Goal: Task Accomplishment & Management: Manage account settings

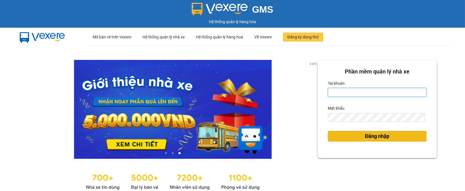
type input "dauthihanh.hungtoanphat"
drag, startPoint x: 363, startPoint y: 138, endPoint x: 372, endPoint y: 123, distance: 17.2
click at [365, 138] on span "Đăng nhập" at bounding box center [377, 136] width 25 height 8
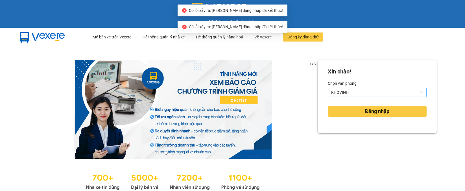
click at [365, 91] on span "KHOVINH" at bounding box center [377, 92] width 92 height 8
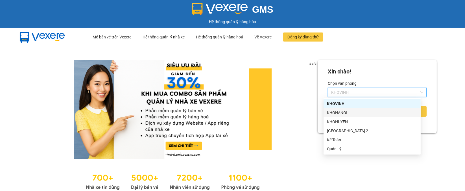
click at [344, 112] on div "KHOHANOI" at bounding box center [372, 112] width 90 height 6
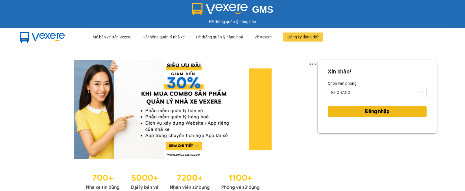
click at [350, 111] on button "Đăng nhập" at bounding box center [377, 111] width 99 height 11
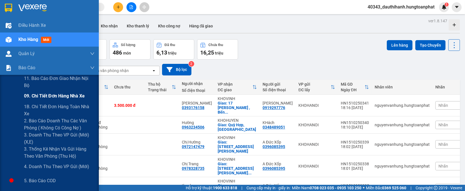
click at [37, 96] on span "09. Chi tiết đơn hàng nhà xe" at bounding box center [54, 95] width 61 height 7
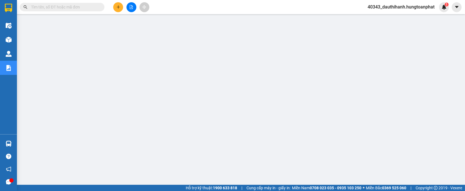
click at [64, 5] on input "text" at bounding box center [64, 7] width 67 height 6
paste input "HN1410250161"
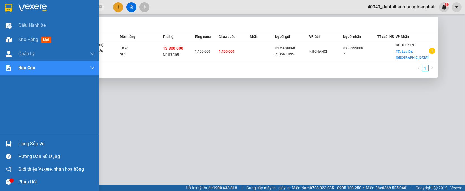
drag, startPoint x: 65, startPoint y: 7, endPoint x: 11, endPoint y: 5, distance: 54.2
click at [11, 5] on section "Kết quả tìm kiếm ( 1 ) Bộ lọc Mã ĐH Trạng thái Món hàng Thu hộ Tổng cước Chưa c…" at bounding box center [232, 95] width 465 height 191
click at [11, 5] on img at bounding box center [8, 8] width 7 height 8
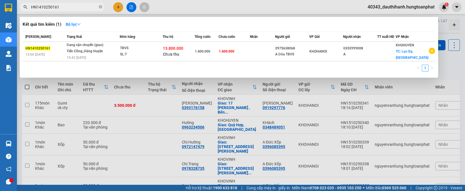
click at [65, 4] on input "HN1410250161" at bounding box center [64, 7] width 67 height 6
drag, startPoint x: 62, startPoint y: 5, endPoint x: 19, endPoint y: 5, distance: 42.6
click at [20, 5] on span "HN1410250161" at bounding box center [62, 7] width 85 height 8
paste input "2309250133"
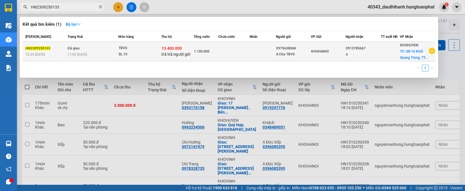
type input "HN2309250133"
click at [93, 49] on td "Đã giao 11:06 [DATE]" at bounding box center [92, 51] width 52 height 19
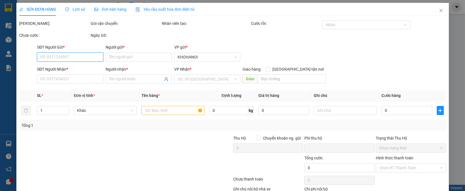
type input "0975638068"
type input "A Đóa TBVS"
type input "0913785667"
type input "a"
checkbox input "true"
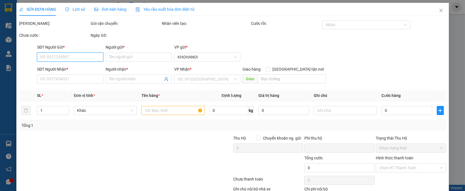
type input "SN 16 Khối Quang Trung, TT Nam Đàn, NA"
checkbox input "true"
type input "13.400.000"
type input "0"
type input "1.100.000"
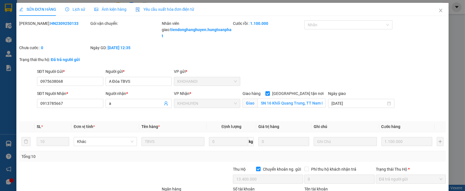
click at [72, 10] on span "Lịch sử" at bounding box center [75, 9] width 20 height 5
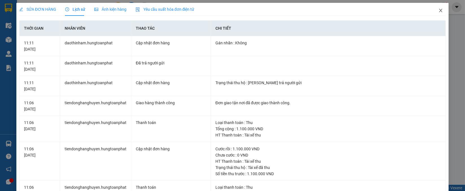
click at [438, 10] on icon "close" at bounding box center [440, 10] width 5 height 5
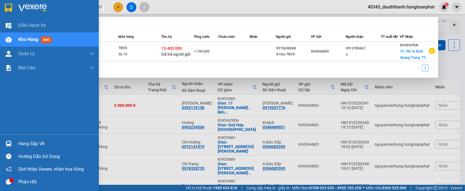
drag, startPoint x: 66, startPoint y: 5, endPoint x: 9, endPoint y: 8, distance: 57.1
click at [9, 8] on section "Kết quả tìm kiếm ( 1 ) Bộ lọc Mã ĐH Trạng thái Món hàng Thu hộ Tổng cước Chưa c…" at bounding box center [232, 95] width 465 height 191
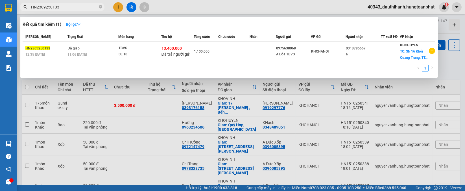
paste input "1809250484"
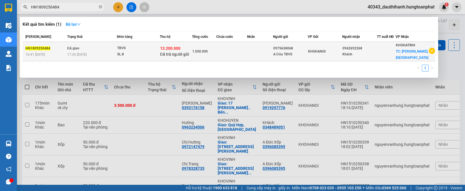
type input "HN1809250484"
click at [124, 51] on div "TBVS" at bounding box center [138, 48] width 42 height 6
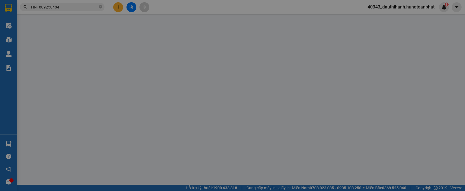
type input "0975638068"
type input "A Đóa TBVS"
type input "0942692268"
type input "Khách"
checkbox input "true"
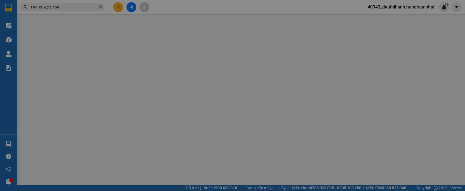
type input "[PERSON_NAME], [GEOGRAPHIC_DATA]"
checkbox input "true"
type input "13.200.000"
type input "0"
type input "1.050.000"
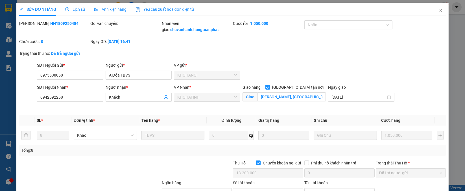
click at [79, 8] on span "Lịch sử" at bounding box center [75, 9] width 20 height 5
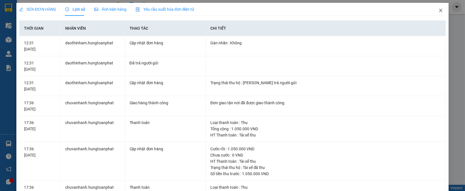
click at [439, 12] on icon "close" at bounding box center [440, 10] width 3 height 3
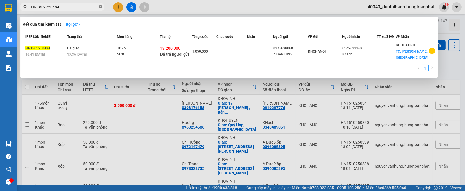
click at [99, 6] on icon "close-circle" at bounding box center [100, 6] width 3 height 3
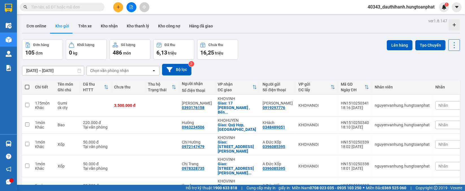
paste input "HN2609250444"
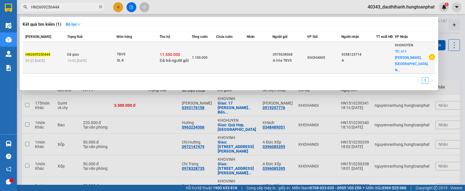
type input "HN2609250444"
click at [100, 50] on td "Đã giao 15:02 [DATE]" at bounding box center [91, 58] width 51 height 32
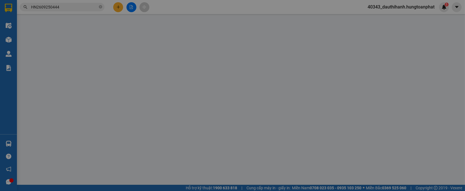
type input "0975638068"
type input "A Đóa TBVS"
type input "0358125714"
type input "A"
checkbox input "true"
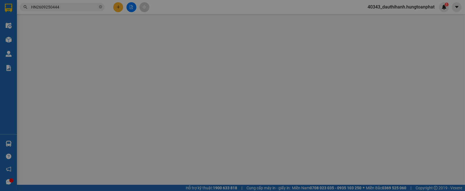
type input "x11 [PERSON_NAME], [GEOGRAPHIC_DATA], [GEOGRAPHIC_DATA]"
checkbox input "true"
type input "11.550.000"
type input "0"
type input "1.100.000"
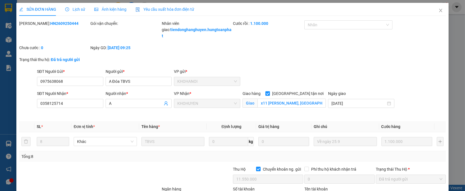
click at [76, 9] on span "Lịch sử" at bounding box center [75, 9] width 20 height 5
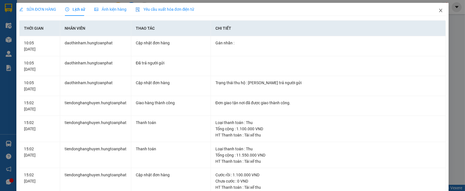
click at [438, 11] on icon "close" at bounding box center [440, 10] width 5 height 5
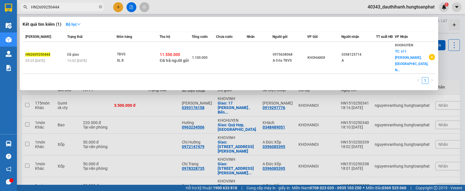
drag, startPoint x: 70, startPoint y: 7, endPoint x: 18, endPoint y: 6, distance: 51.9
click at [19, 6] on div "HN2609250444" at bounding box center [55, 7] width 110 height 8
paste input "1109250407"
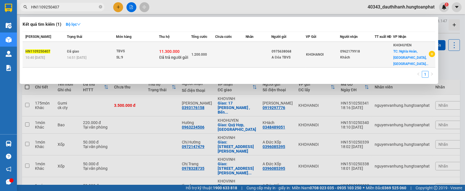
click at [139, 49] on div "TBVS" at bounding box center [137, 51] width 42 height 6
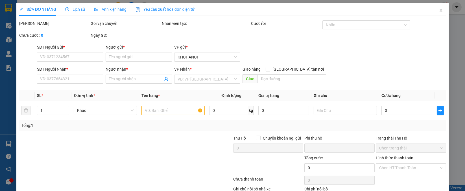
click at [72, 8] on span "Lịch sử" at bounding box center [75, 9] width 20 height 5
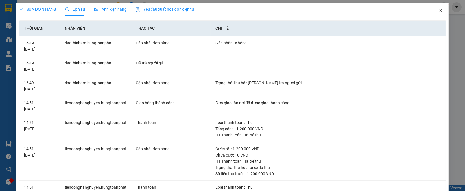
click at [438, 8] on icon "close" at bounding box center [440, 10] width 5 height 5
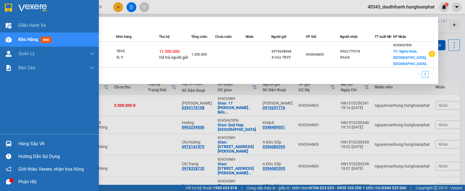
drag, startPoint x: 75, startPoint y: 6, endPoint x: 7, endPoint y: 6, distance: 68.0
click at [7, 6] on section "Kết quả tìm kiếm ( 1 ) Bộ lọc Mã ĐH Trạng thái Món hàng Thu hộ Tổng cước Chưa c…" at bounding box center [232, 95] width 465 height 191
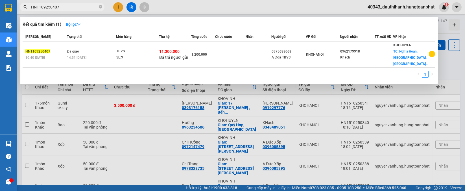
paste input "809250483"
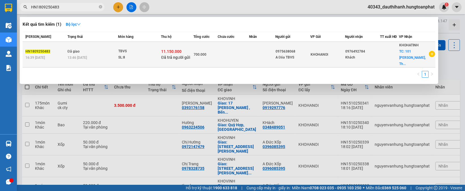
type input "HN1809250483"
click at [115, 46] on td "Đã giao 13:46 [DATE]" at bounding box center [92, 55] width 52 height 26
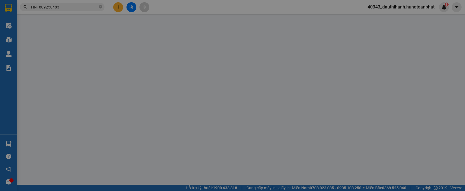
type input "0975638068"
type input "A Đóa TBVS"
type input "0976492784"
type input "Khách"
checkbox input "true"
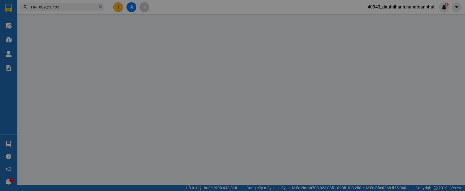
type input "101 [PERSON_NAME], [PERSON_NAME], [GEOGRAPHIC_DATA]"
checkbox input "true"
type input "11.150.000"
type input "0"
type input "700.000"
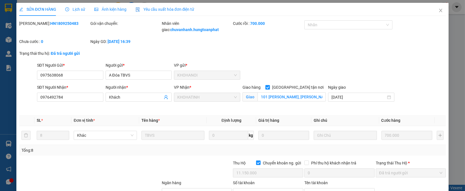
click at [80, 10] on span "Lịch sử" at bounding box center [75, 9] width 20 height 5
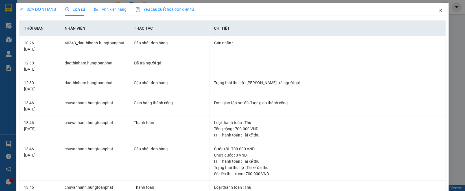
click at [433, 11] on span "Close" at bounding box center [441, 11] width 16 height 16
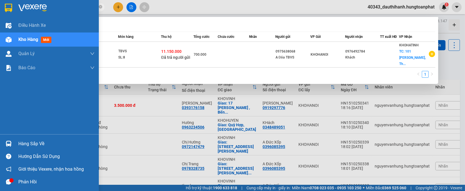
click at [10, 14] on section "Kết quả tìm kiếm ( 1 ) Bộ lọc Mã ĐH Trạng thái Món hàng Thu hộ Tổng cước Chưa c…" at bounding box center [232, 95] width 465 height 191
paste input "109250409"
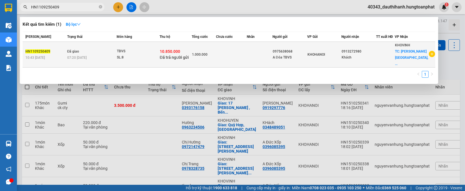
type input "HN1109250409"
click at [107, 51] on td "Đã giao 07:20 [DATE]" at bounding box center [91, 55] width 51 height 26
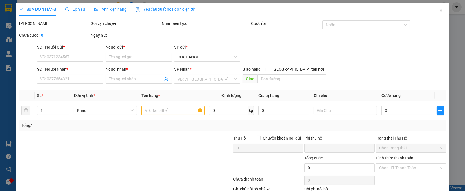
type input "0975638068"
type input "A Đóa TBVS"
type input "0913272980"
type input "Khách"
checkbox input "true"
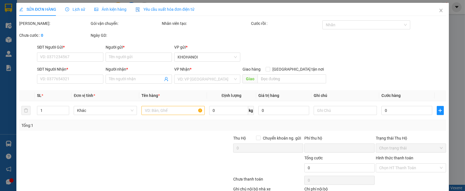
type input "[PERSON_NAME][GEOGRAPHIC_DATA], [PERSON_NAME], Vinh"
checkbox input "true"
type input "10.850.000"
type input "0"
type input "1.000.000"
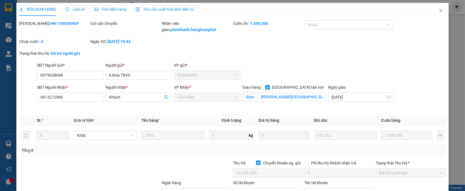
click at [76, 8] on span "Lịch sử" at bounding box center [75, 9] width 20 height 5
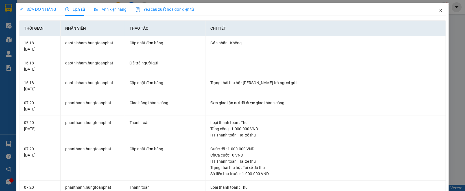
click at [439, 11] on icon "close" at bounding box center [440, 10] width 3 height 3
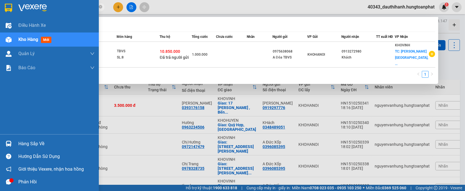
drag, startPoint x: 72, startPoint y: 9, endPoint x: 0, endPoint y: 8, distance: 72.2
click at [0, 8] on section "Kết quả tìm kiếm ( 1 ) Bộ lọc Mã ĐH Trạng thái Món hàng Thu hộ Tổng cước Chưa c…" at bounding box center [232, 95] width 465 height 191
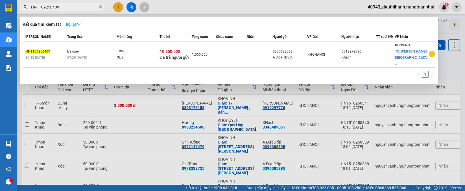
paste input "2009250688"
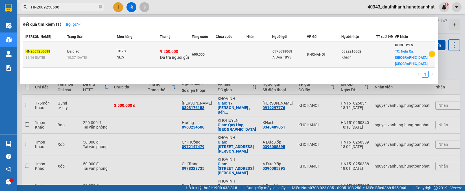
type input "HN2009250688"
click at [148, 49] on div "TBVS" at bounding box center [138, 51] width 42 height 6
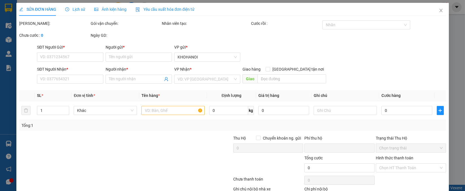
type input "0975638068"
type input "A Đóa TBVS"
type input "0922216662"
type input "Khách"
checkbox input "true"
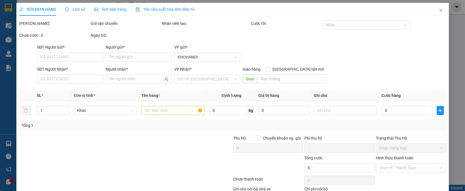
type input "Nghi Xá, [GEOGRAPHIC_DATA], [GEOGRAPHIC_DATA]"
checkbox input "true"
type input "9.250.000"
type input "0"
type input "600.000"
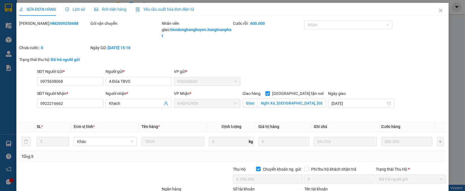
click at [79, 8] on span "Lịch sử" at bounding box center [75, 9] width 20 height 5
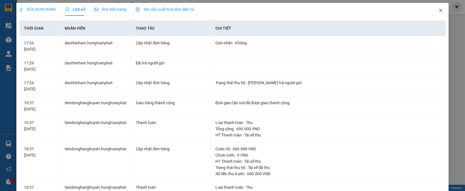
click at [438, 8] on icon "close" at bounding box center [440, 10] width 5 height 5
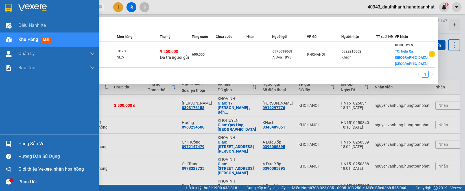
drag, startPoint x: 67, startPoint y: 8, endPoint x: 12, endPoint y: 8, distance: 54.2
click at [12, 8] on section "Kết quả tìm kiếm ( 1 ) Bộ lọc Mã ĐH Trạng thái Món hàng Thu hộ Tổng cước Chưa c…" at bounding box center [232, 95] width 465 height 191
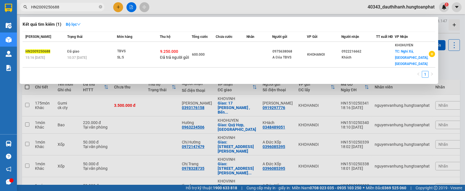
paste input "1110250532"
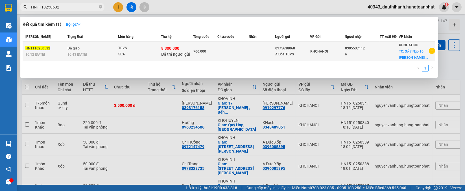
type input "HN1110250532"
click at [226, 54] on td at bounding box center [232, 51] width 31 height 19
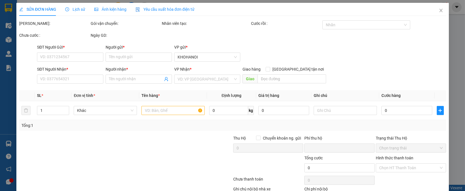
type input "0975638068"
type input "A Đóa TBVS"
type input "0905537112"
type input "a"
checkbox input "true"
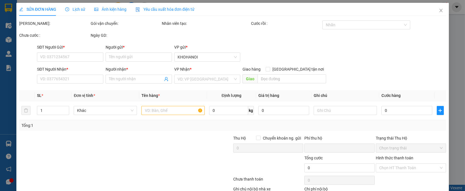
type input "Số 7 Ngõ [GEOGRAPHIC_DATA][PERSON_NAME], [GEOGRAPHIC_DATA], [GEOGRAPHIC_DATA]"
checkbox input "true"
type input "8.300.000"
type input "0"
type input "700.000"
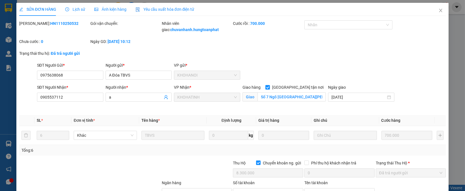
click at [77, 9] on span "Lịch sử" at bounding box center [75, 9] width 20 height 5
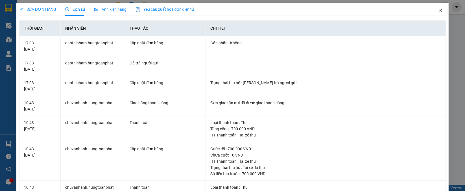
click at [438, 9] on icon "close" at bounding box center [440, 10] width 5 height 5
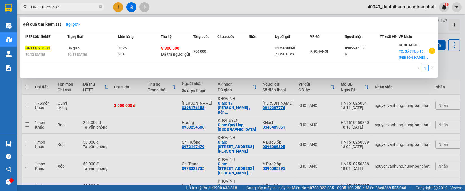
drag, startPoint x: 71, startPoint y: 6, endPoint x: 24, endPoint y: 6, distance: 47.1
click at [24, 6] on div "HN1110250532" at bounding box center [55, 7] width 110 height 8
paste input "909250525"
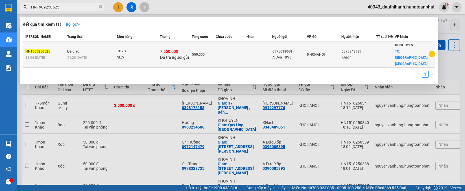
type input "HN1909250525"
click at [104, 46] on td "Đã giao 11:28 [DATE]" at bounding box center [91, 55] width 51 height 26
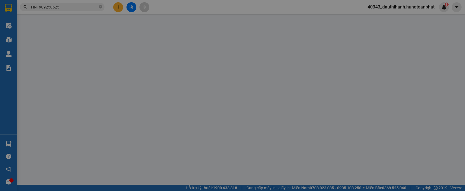
type input "0975638068"
type input "A Đóa TBVS"
type input "0979843939"
type input "Khách"
checkbox input "true"
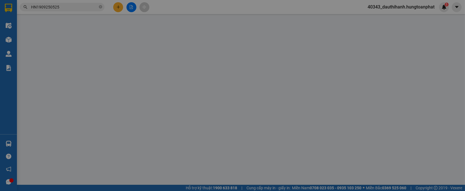
type input "[GEOGRAPHIC_DATA], [GEOGRAPHIC_DATA]"
checkbox input "true"
type input "7.550.000"
type input "0"
type input "550.000"
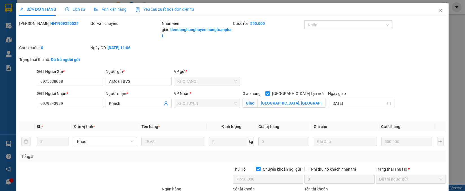
click at [77, 10] on span "Lịch sử" at bounding box center [75, 9] width 20 height 5
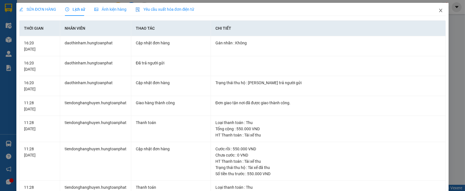
click at [439, 9] on icon "close" at bounding box center [440, 10] width 3 height 3
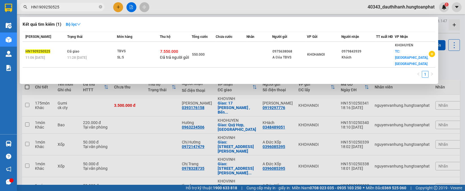
drag, startPoint x: 69, startPoint y: 7, endPoint x: 12, endPoint y: 8, distance: 57.9
click at [12, 8] on section "Kết quả tìm kiếm ( 1 ) Bộ lọc Mã ĐH Trạng thái Món hàng Thu hộ Tổng cước Chưa c…" at bounding box center [232, 95] width 465 height 191
paste input "0809250122"
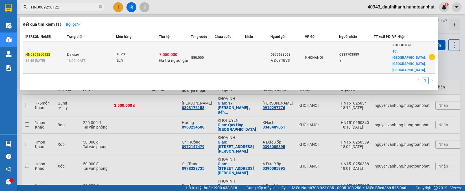
click at [150, 51] on div "TBVS" at bounding box center [137, 54] width 42 height 6
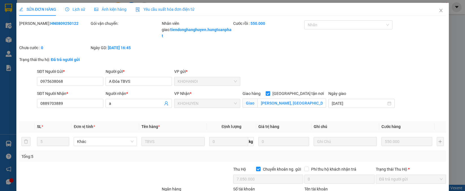
click at [79, 10] on span "Lịch sử" at bounding box center [75, 9] width 20 height 5
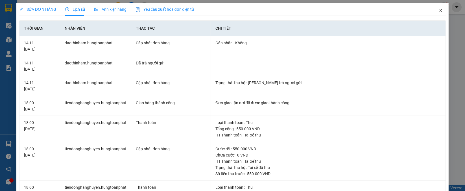
click at [437, 11] on span "Close" at bounding box center [441, 11] width 16 height 16
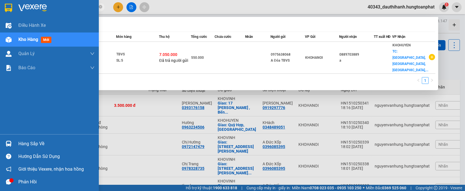
drag, startPoint x: 73, startPoint y: 7, endPoint x: 33, endPoint y: 8, distance: 40.4
click at [11, 8] on section "Kết quả tìm kiếm ( 1 ) Bộ lọc Mã ĐH Trạng thái Món hàng Thu hộ Tổng cước Chưa c…" at bounding box center [232, 95] width 465 height 191
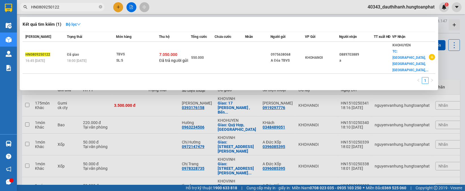
paste input "310250374"
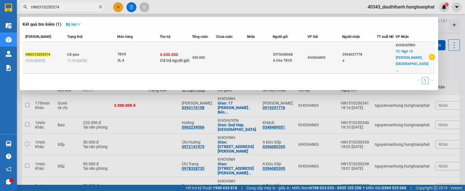
type input "HN0310250374"
click at [165, 58] on span "Đã trả người gửi" at bounding box center [174, 60] width 29 height 5
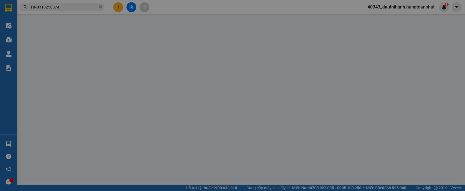
type input "0975638068"
type input "A Đóa TBVS"
type input "0904037778"
type input "a"
checkbox input "true"
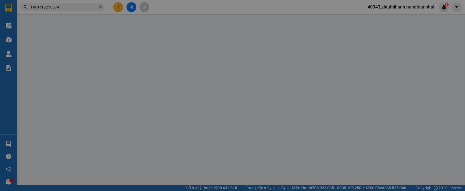
type input "Ngõ 13 [PERSON_NAME], [GEOGRAPHIC_DATA]"
checkbox input "true"
type input "6.650.000"
type input "0"
type input "550.000"
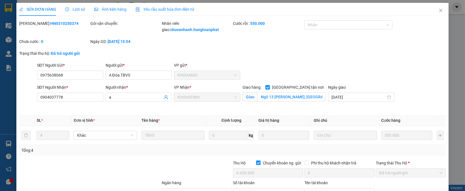
click at [80, 10] on span "Lịch sử" at bounding box center [75, 9] width 20 height 5
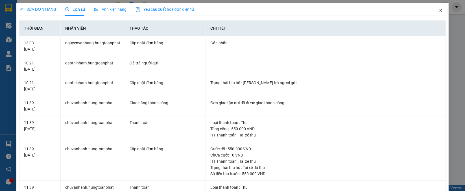
click at [439, 11] on icon "close" at bounding box center [440, 10] width 3 height 3
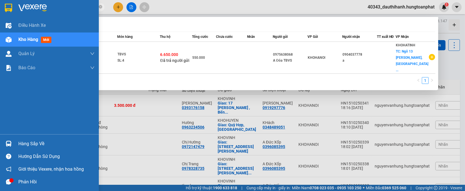
drag, startPoint x: 82, startPoint y: 6, endPoint x: 14, endPoint y: 10, distance: 67.5
click at [14, 10] on section "Kết quả tìm kiếm ( 1 ) Bộ lọc Mã ĐH Trạng thái Món hàng Thu hộ Tổng cước Chưa c…" at bounding box center [232, 95] width 465 height 191
paste input "1109250507"
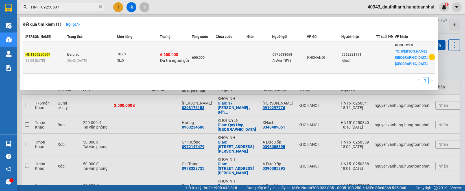
type input "HN1109250507"
click at [147, 51] on div "TBVS" at bounding box center [138, 54] width 42 height 6
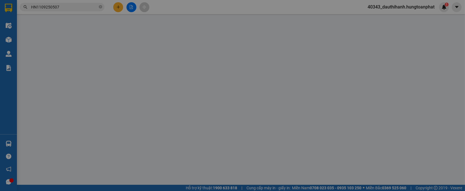
type input "0975638068"
type input "A Đóa TBVS"
type input "0562321991"
type input "Khách"
checkbox input "true"
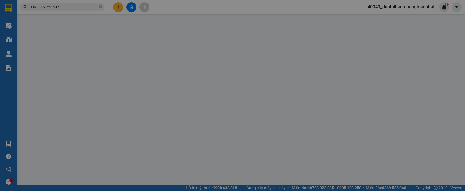
type input "[PERSON_NAME], [GEOGRAPHIC_DATA], NGhệ An"
checkbox input "true"
type input "6.650.000"
type input "0"
type input "600.000"
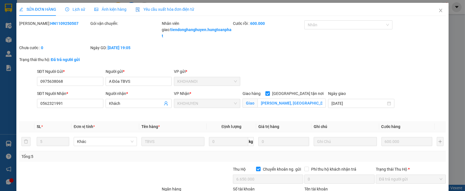
click at [76, 10] on span "Lịch sử" at bounding box center [75, 9] width 20 height 5
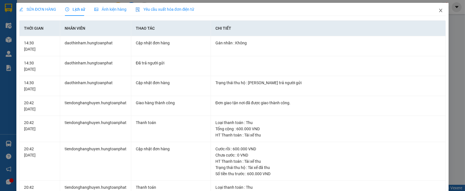
click at [438, 12] on icon "close" at bounding box center [440, 10] width 5 height 5
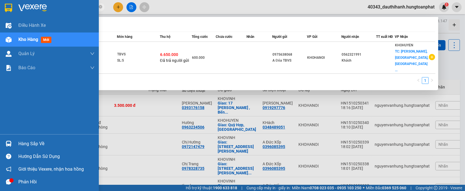
drag, startPoint x: 69, startPoint y: 8, endPoint x: 23, endPoint y: 6, distance: 46.0
click at [13, 6] on section "Kết quả tìm kiếm ( 1 ) Bộ lọc Mã ĐH Trạng thái Món hàng Thu hộ Tổng cước Chưa c…" at bounding box center [232, 95] width 465 height 191
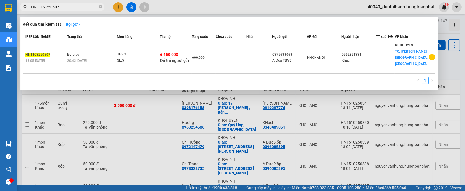
paste input "310250114"
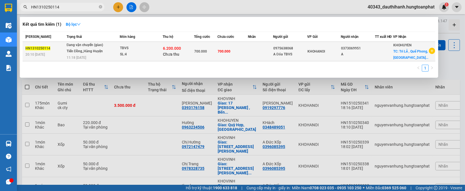
type input "HN1310250114"
click at [149, 51] on div "SL: 4" at bounding box center [141, 54] width 42 height 6
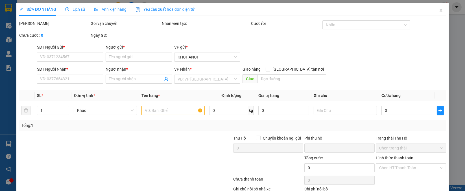
type input "0975638068"
type input "A Đóa TBVS"
type input "0373069951"
type input "A"
checkbox input "true"
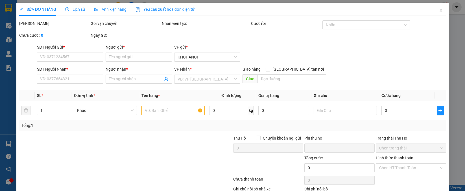
type input "Tri Lễ , Quế Phong, [GEOGRAPHIC_DATA]"
type input "700.000"
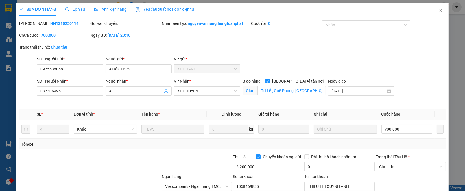
click at [77, 8] on span "Lịch sử" at bounding box center [75, 9] width 20 height 5
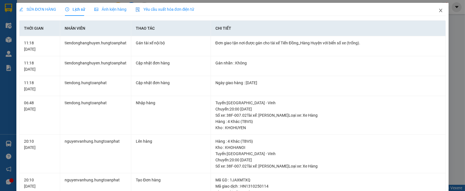
click at [438, 10] on span "Close" at bounding box center [441, 11] width 16 height 16
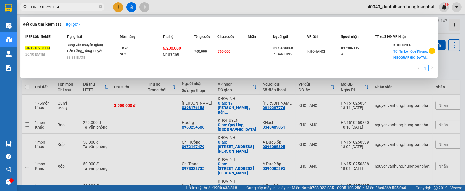
drag, startPoint x: 62, startPoint y: 6, endPoint x: 24, endPoint y: 9, distance: 37.9
click at [24, 9] on span "HN1310250114" at bounding box center [62, 7] width 85 height 8
paste input "609250170"
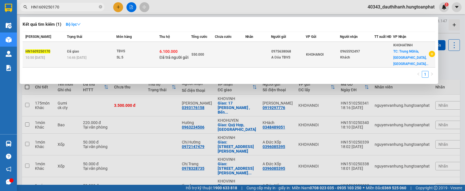
type input "HN1609250170"
click at [148, 50] on div "TBVS" at bounding box center [138, 51] width 42 height 6
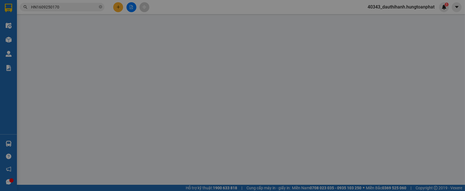
type input "0975638068"
type input "A Đóa TBVS"
type input "0965592497"
type input "Khách"
checkbox input "true"
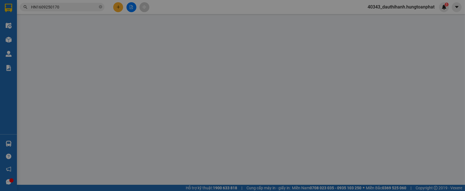
type input "Trung NGhĩa, [GEOGRAPHIC_DATA], [GEOGRAPHIC_DATA]"
checkbox input "true"
type input "6.100.000"
type input "0"
type input "550.000"
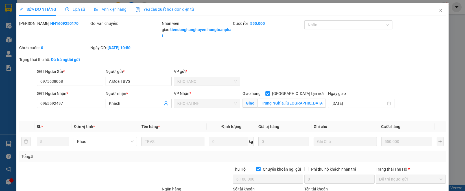
click at [80, 9] on span "Lịch sử" at bounding box center [75, 9] width 20 height 5
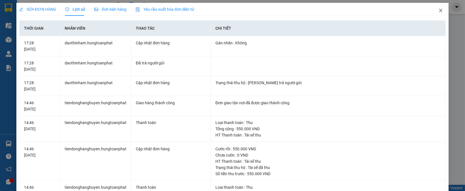
click at [439, 11] on icon "close" at bounding box center [440, 10] width 3 height 3
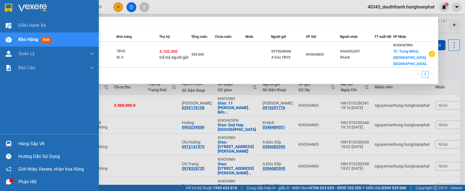
drag, startPoint x: 74, startPoint y: 7, endPoint x: 6, endPoint y: 6, distance: 68.6
click at [6, 7] on section "Kết quả tìm kiếm ( 1 ) Bộ lọc Mã ĐH Trạng thái Món hàng Thu hộ Tổng cước Chưa c…" at bounding box center [232, 95] width 465 height 191
drag, startPoint x: 64, startPoint y: 7, endPoint x: 12, endPoint y: 6, distance: 51.9
click at [12, 6] on section "Kết quả tìm kiếm ( 1 ) Bộ lọc Mã ĐH Trạng thái Món hàng Thu hộ Tổng cước Chưa c…" at bounding box center [232, 95] width 465 height 191
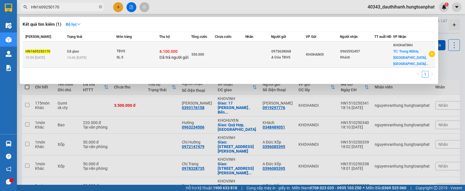
click at [85, 49] on td "Đã giao 14:46 [DATE]" at bounding box center [90, 55] width 51 height 26
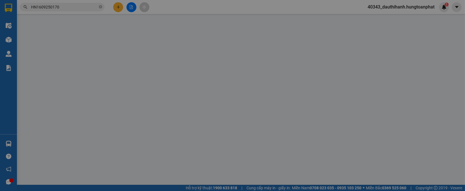
type input "0975638068"
type input "A Đóa TBVS"
type input "0965592497"
type input "Khách"
checkbox input "true"
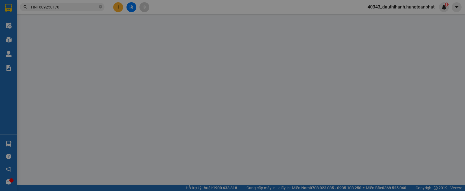
type input "Trung NGhĩa, [GEOGRAPHIC_DATA], [GEOGRAPHIC_DATA]"
checkbox input "true"
type input "6.100.000"
type input "0"
type input "550.000"
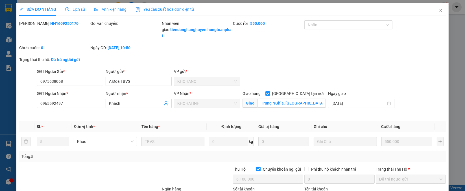
click at [76, 9] on span "Lịch sử" at bounding box center [75, 9] width 20 height 5
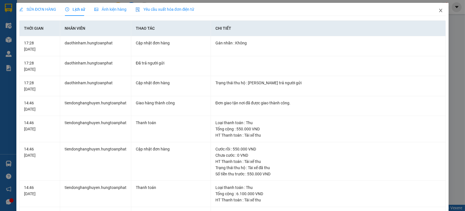
click at [439, 11] on icon "close" at bounding box center [440, 10] width 3 height 3
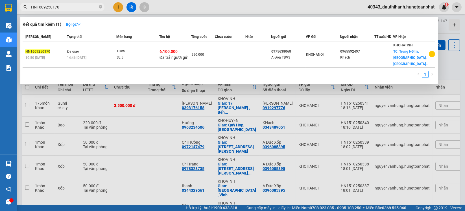
click at [14, 8] on section "Kết quả tìm kiếm ( 1 ) Bộ lọc Mã ĐH Trạng thái Món hàng Thu hộ Tổng cước Chưa c…" at bounding box center [232, 105] width 465 height 211
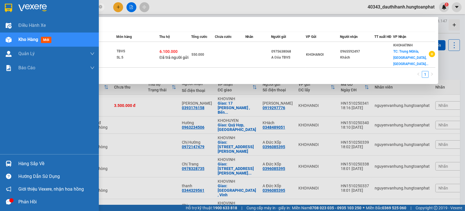
paste input "0910250389"
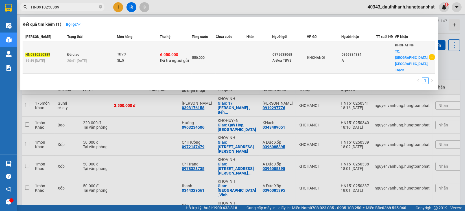
type input "HN0910250389"
click at [150, 51] on div "TBVS" at bounding box center [138, 54] width 42 height 6
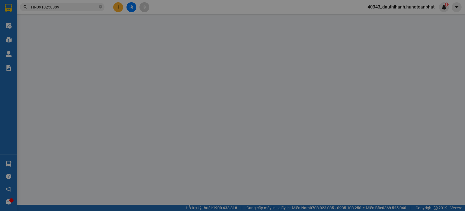
type input "0975638068"
type input "A Đóa TBVS"
type input "0366934984"
type input "A"
checkbox input "true"
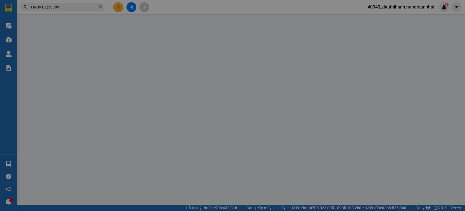
type input "[GEOGRAPHIC_DATA], [GEOGRAPHIC_DATA], [GEOGRAPHIC_DATA], HT"
checkbox input "true"
type input "6.050.000"
type input "0"
type input "550.000"
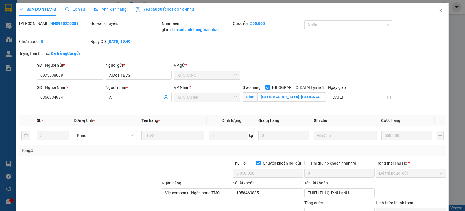
click at [76, 9] on span "Lịch sử" at bounding box center [75, 9] width 20 height 5
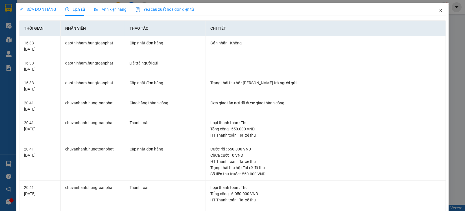
click at [433, 11] on span "Close" at bounding box center [441, 11] width 16 height 16
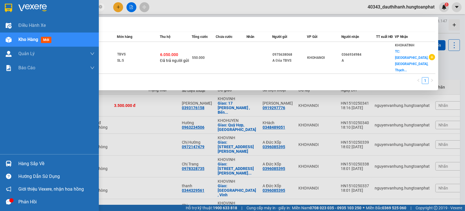
drag, startPoint x: 73, startPoint y: 8, endPoint x: 10, endPoint y: 12, distance: 63.0
click at [10, 12] on section "Kết quả tìm kiếm ( 1 ) Bộ lọc Mã ĐH Trạng thái Món hàng Thu hộ Tổng cước Chưa c…" at bounding box center [232, 105] width 465 height 211
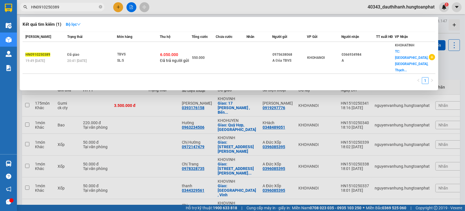
paste input "1109250408"
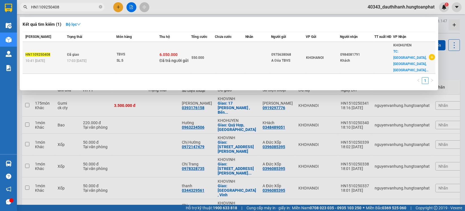
type input "HN1109250408"
click at [197, 49] on td "550.000" at bounding box center [203, 58] width 24 height 32
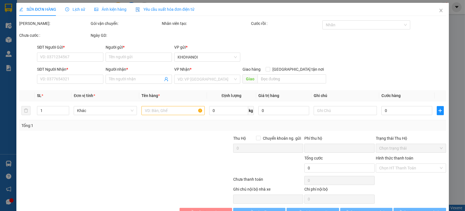
type input "0975638068"
type input "A Đóa TBVS"
type input "0984081791"
type input "Khách"
checkbox input "true"
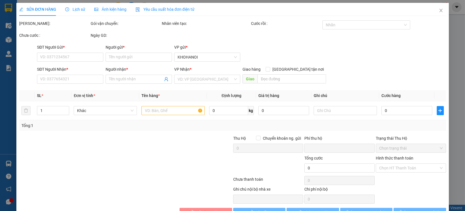
type input "[GEOGRAPHIC_DATA], [GEOGRAPHIC_DATA], [GEOGRAPHIC_DATA]"
checkbox input "true"
type input "6.050.000"
type input "0"
type input "550.000"
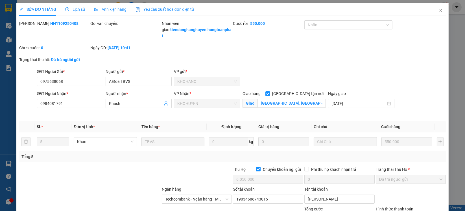
click at [76, 8] on span "Lịch sử" at bounding box center [75, 9] width 20 height 5
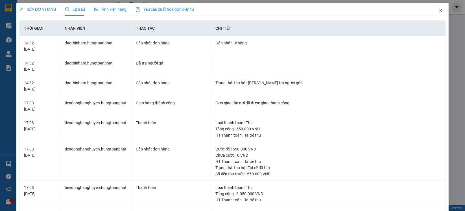
click at [438, 9] on span "Close" at bounding box center [441, 11] width 16 height 16
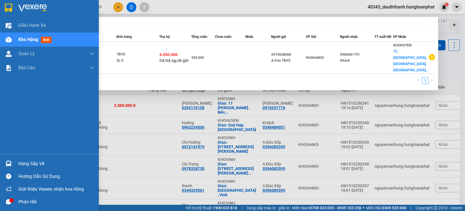
drag, startPoint x: 74, startPoint y: 8, endPoint x: 10, endPoint y: 8, distance: 63.8
click at [10, 8] on section "Kết quả tìm kiếm ( 1 ) Bộ lọc Mã ĐH Trạng thái Món hàng Thu hộ Tổng cước Chưa c…" at bounding box center [232, 105] width 465 height 211
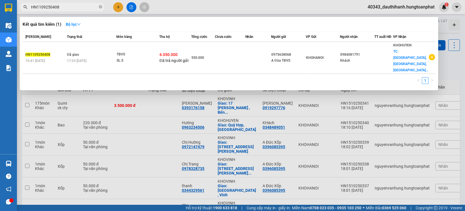
paste input "909250572"
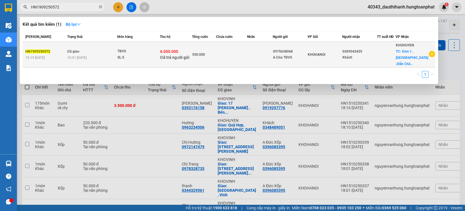
type input "HN1909250572"
click at [125, 49] on div "TBVS" at bounding box center [138, 51] width 42 height 6
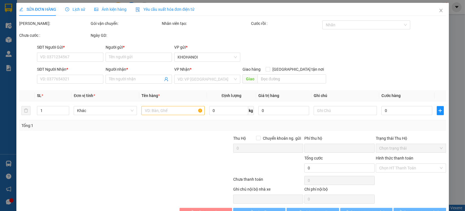
type input "0975638068"
type input "A Đóa TBVS"
type input "0369043435"
type input "Khách"
checkbox input "true"
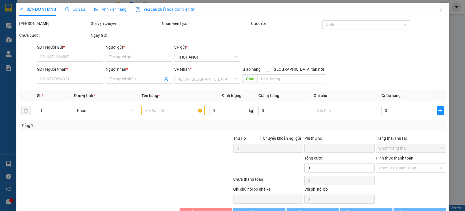
type input "Xóm 1 ,[GEOGRAPHIC_DATA] ,[GEOGRAPHIC_DATA] ,[GEOGRAPHIC_DATA]"
checkbox input "true"
type input "6.000.000"
type input "0"
type input "550.000"
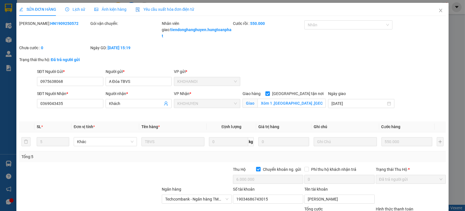
click at [77, 8] on span "Lịch sử" at bounding box center [75, 9] width 20 height 5
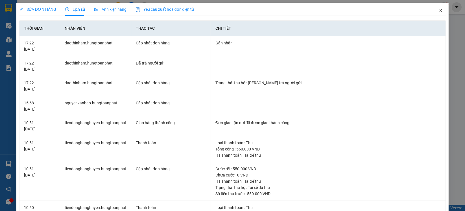
click at [438, 11] on span "Close" at bounding box center [441, 11] width 16 height 16
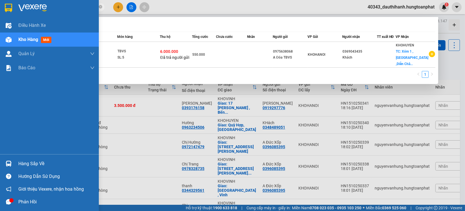
drag, startPoint x: 62, startPoint y: 9, endPoint x: 11, endPoint y: 7, distance: 50.8
click at [11, 7] on section "Kết quả tìm kiếm ( 1 ) Bộ lọc Mã ĐH Trạng thái Món hàng Thu hộ Tổng cước Chưa c…" at bounding box center [232, 105] width 465 height 211
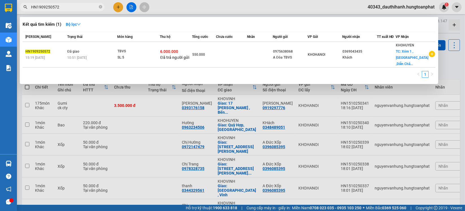
paste input "0509250255"
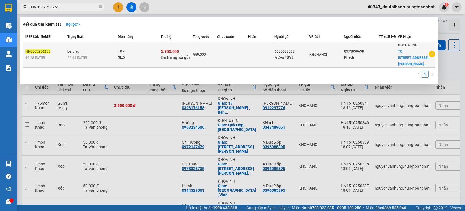
type input "HN0509250255"
click at [90, 56] on div "22:08 [DATE]" at bounding box center [92, 57] width 50 height 6
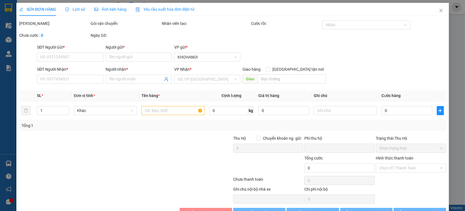
type input "0975638068"
type input "A Đóa TBVS"
type input "0971890698"
type input "Khách"
checkbox input "true"
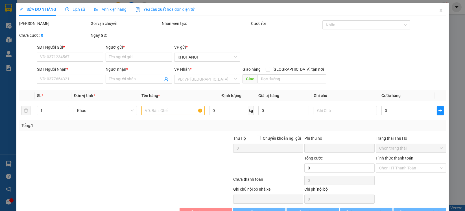
type input "[STREET_ADDRESS][PERSON_NAME][PERSON_NAME] Tĩnh"
checkbox input "true"
type input "5.950.000"
type input "0"
type input "550.000"
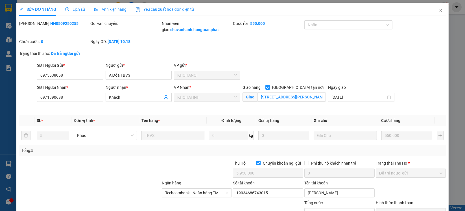
click at [76, 8] on span "Lịch sử" at bounding box center [75, 9] width 20 height 5
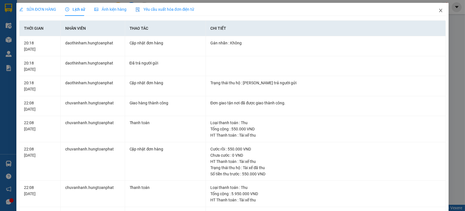
click at [438, 11] on icon "close" at bounding box center [440, 10] width 5 height 5
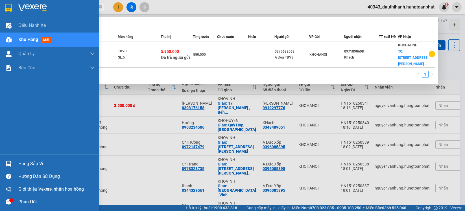
click at [6, 8] on section "Kết quả tìm kiếm ( 1 ) Bộ lọc Mã ĐH Trạng thái Món hàng Thu hộ Tổng cước Chưa c…" at bounding box center [232, 105] width 465 height 211
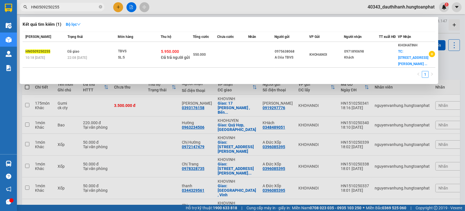
paste input "6"
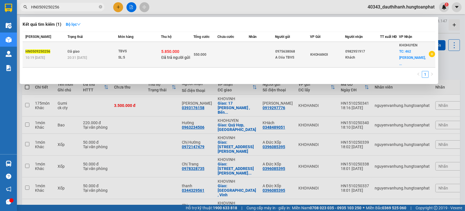
type input "HN0509250256"
click at [157, 53] on div "TBVS" at bounding box center [139, 51] width 42 height 6
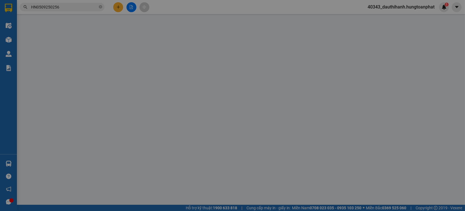
type input "0975638068"
type input "A Đóa TBVS"
type input "0982951917"
type input "Khách"
checkbox input "true"
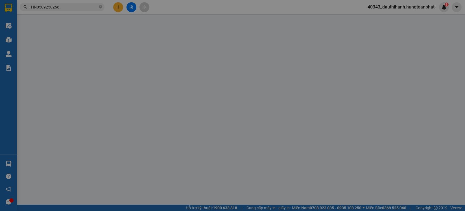
type input "462 [PERSON_NAME], [GEOGRAPHIC_DATA]"
checkbox input "true"
type input "5.850.000"
type input "0"
type input "550.000"
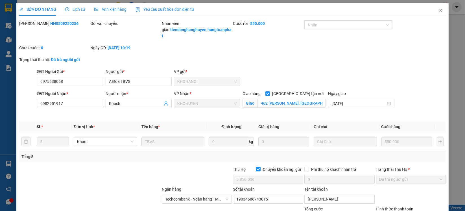
click at [76, 7] on span "Lịch sử" at bounding box center [75, 9] width 20 height 5
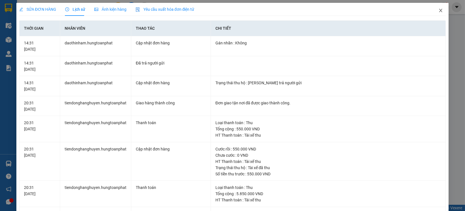
click at [439, 10] on icon "close" at bounding box center [440, 10] width 3 height 3
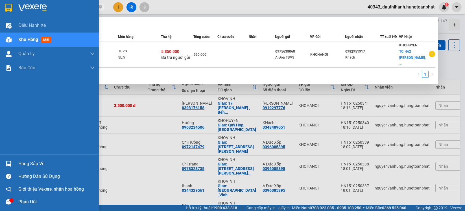
drag, startPoint x: 14, startPoint y: 6, endPoint x: 10, endPoint y: 6, distance: 4.2
click at [10, 6] on section "Kết quả tìm kiếm ( 1 ) Bộ lọc Mã ĐH Trạng thái Món hàng Thu hộ Tổng cước Chưa c…" at bounding box center [232, 105] width 465 height 211
paste input "409250225"
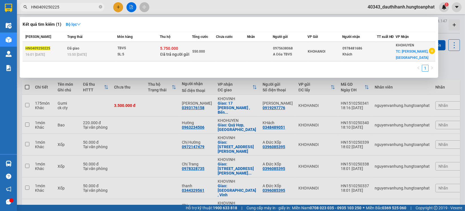
click at [141, 52] on div "SL: 5" at bounding box center [138, 54] width 42 height 6
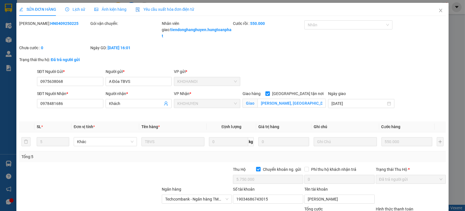
click at [78, 10] on span "Lịch sử" at bounding box center [75, 9] width 20 height 5
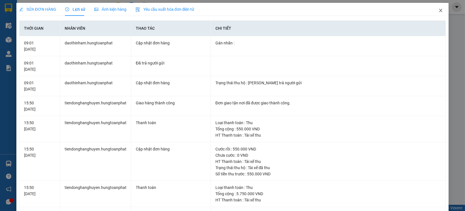
click at [438, 8] on icon "close" at bounding box center [440, 10] width 5 height 5
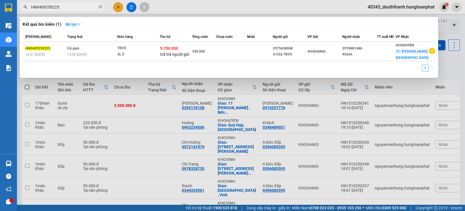
drag, startPoint x: 64, startPoint y: 8, endPoint x: 25, endPoint y: 8, distance: 39.5
click at [25, 8] on div "HN0409250225" at bounding box center [55, 7] width 110 height 8
paste input "809250123"
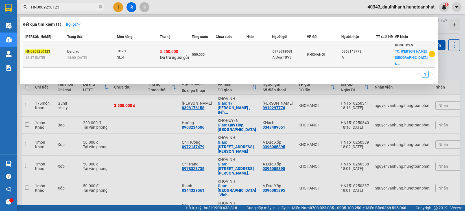
type input "HN0809250123"
click at [150, 54] on div "SL: 4" at bounding box center [138, 57] width 42 height 6
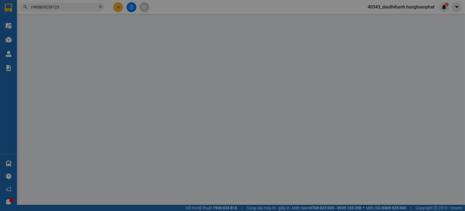
type input "0975638068"
type input "A Đóa TBVS"
type input "0969149778"
type input "A"
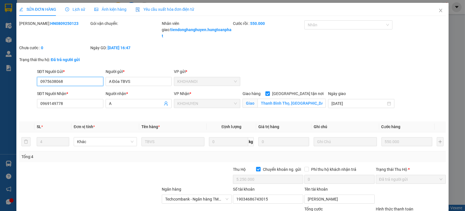
scroll to position [50, 0]
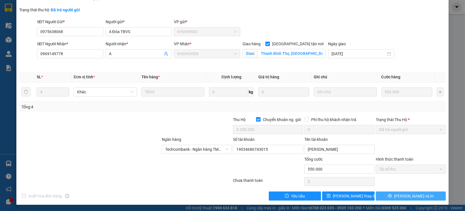
click at [415, 190] on span "[PERSON_NAME] và In" at bounding box center [414, 195] width 40 height 6
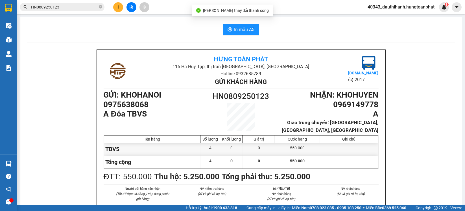
click at [71, 7] on input "HN0809250123" at bounding box center [64, 7] width 67 height 6
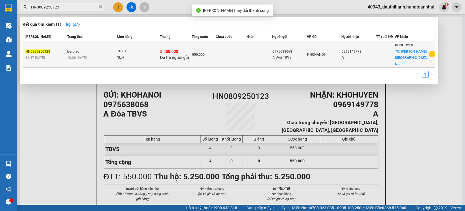
click at [84, 50] on td "Đã giao 18:00 [DATE]" at bounding box center [91, 55] width 51 height 26
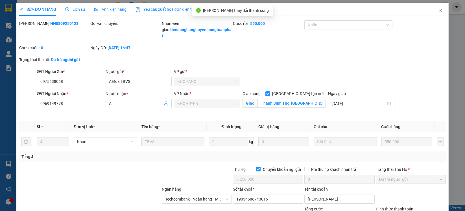
click at [79, 10] on span "Lịch sử" at bounding box center [75, 9] width 20 height 5
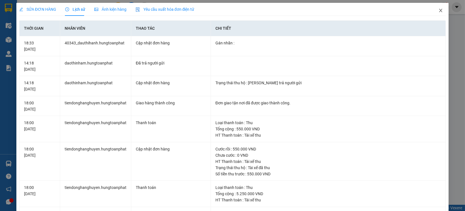
click at [438, 10] on icon "close" at bounding box center [440, 10] width 5 height 5
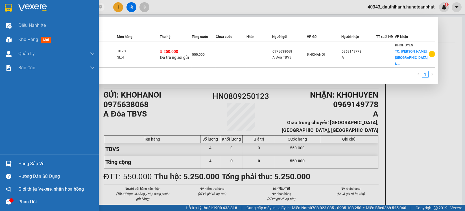
drag, startPoint x: 60, startPoint y: 8, endPoint x: 9, endPoint y: 8, distance: 50.8
click at [9, 8] on section "Kết quả tìm kiếm ( 1 ) Bộ lọc Mã ĐH Trạng thái Món hàng Thu hộ Tổng cước Chưa c…" at bounding box center [232, 105] width 465 height 211
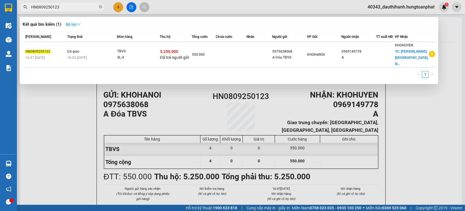
paste input "1609250169"
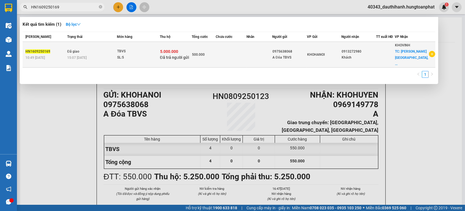
click at [156, 54] on div "SL: 5" at bounding box center [138, 57] width 42 height 6
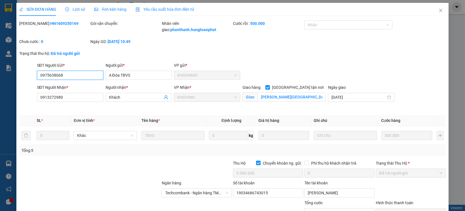
scroll to position [44, 0]
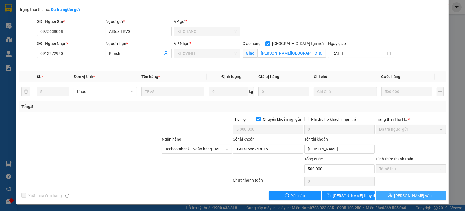
click at [413, 190] on span "[PERSON_NAME] và In" at bounding box center [414, 195] width 40 height 6
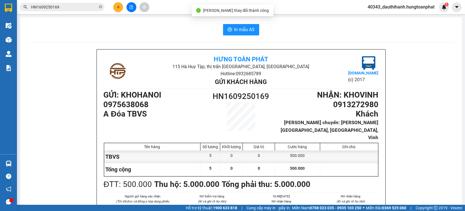
click at [71, 9] on input "HN1609250169" at bounding box center [64, 7] width 67 height 6
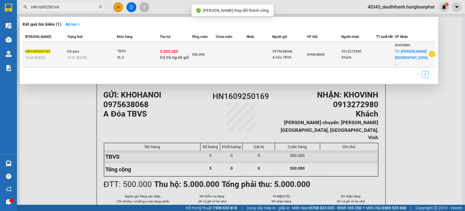
click at [113, 47] on td "Đã giao 15:07 [DATE]" at bounding box center [91, 55] width 51 height 26
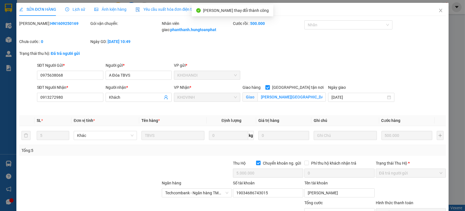
click at [77, 10] on span "Lịch sử" at bounding box center [75, 9] width 20 height 5
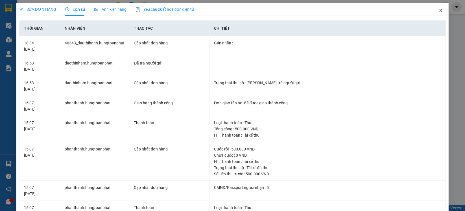
click at [433, 7] on span "Close" at bounding box center [441, 11] width 16 height 16
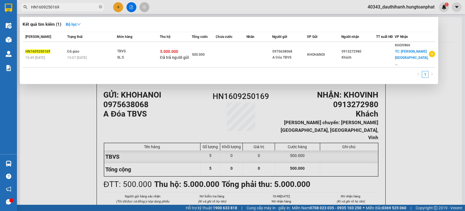
drag, startPoint x: 68, startPoint y: 9, endPoint x: 19, endPoint y: 8, distance: 49.4
click at [19, 8] on div "HN1609250169" at bounding box center [55, 7] width 110 height 8
paste input "2309250135"
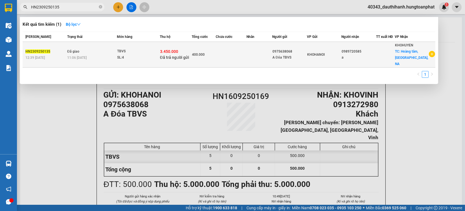
click at [150, 54] on div "SL: 4" at bounding box center [138, 57] width 42 height 6
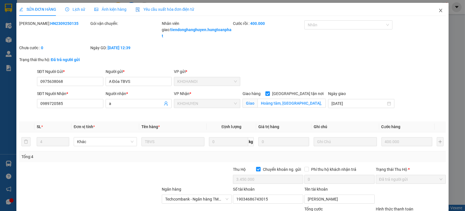
click at [438, 11] on icon "close" at bounding box center [440, 10] width 5 height 5
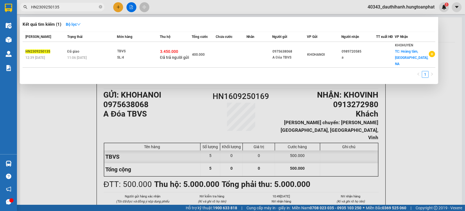
click at [62, 8] on input "HN2309250135" at bounding box center [64, 7] width 67 height 6
drag, startPoint x: 62, startPoint y: 8, endPoint x: 18, endPoint y: 8, distance: 44.0
click at [19, 8] on div "HN2309250135" at bounding box center [55, 7] width 110 height 8
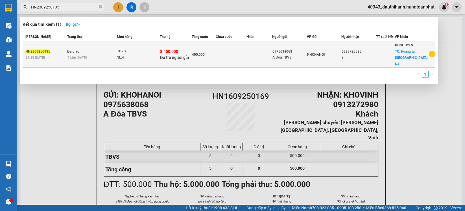
click at [100, 48] on td "Đã giao 11:06 [DATE]" at bounding box center [91, 55] width 51 height 26
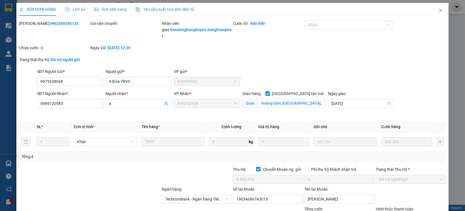
click at [76, 7] on span "Lịch sử" at bounding box center [75, 9] width 20 height 5
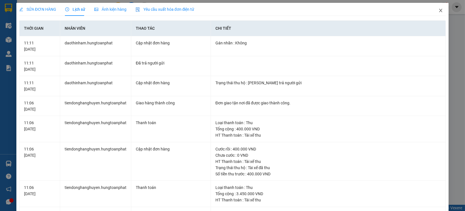
click at [438, 11] on icon "close" at bounding box center [440, 10] width 5 height 5
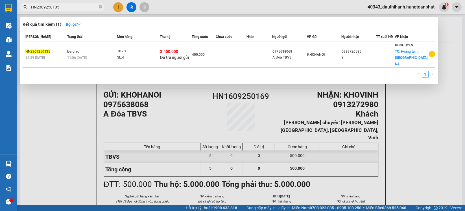
drag, startPoint x: 69, startPoint y: 7, endPoint x: 0, endPoint y: 8, distance: 69.4
click at [1, 7] on section "Kết quả tìm kiếm ( 1 ) Bộ lọc Mã ĐH Trạng thái Món hàng Thu hộ Tổng cước Chưa c…" at bounding box center [232, 105] width 465 height 211
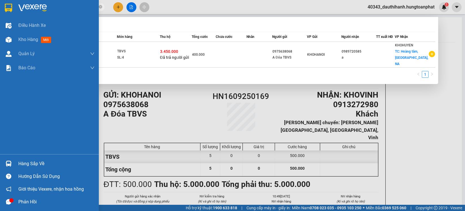
paste input "1609250168"
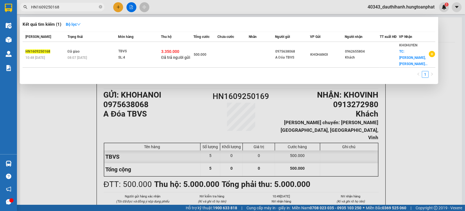
click at [137, 54] on div "SL: 4" at bounding box center [139, 57] width 42 height 6
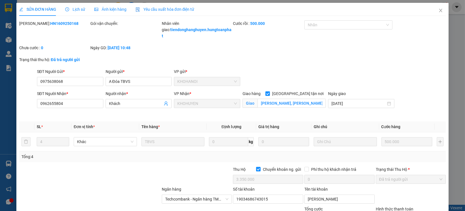
click at [77, 9] on span "Lịch sử" at bounding box center [75, 9] width 20 height 5
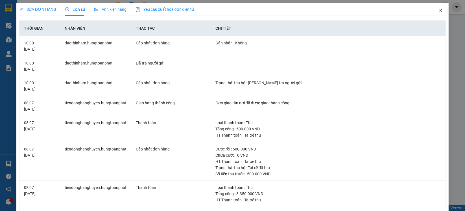
click at [437, 12] on span "Close" at bounding box center [441, 11] width 16 height 16
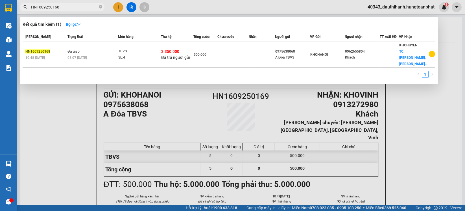
drag, startPoint x: 59, startPoint y: 8, endPoint x: 22, endPoint y: 8, distance: 37.2
click at [22, 8] on span "HN1609250168" at bounding box center [62, 7] width 85 height 8
paste input "7"
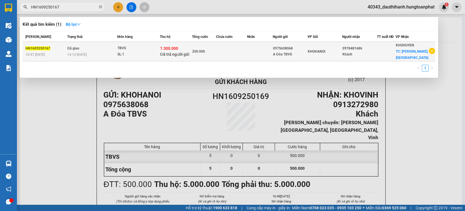
click at [148, 51] on div "SL: 1" at bounding box center [138, 54] width 42 height 6
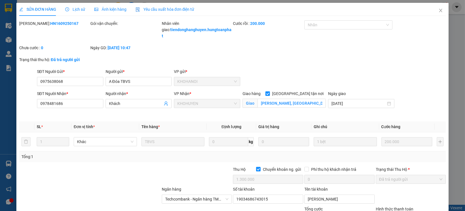
click at [81, 11] on span "Lịch sử" at bounding box center [75, 9] width 20 height 5
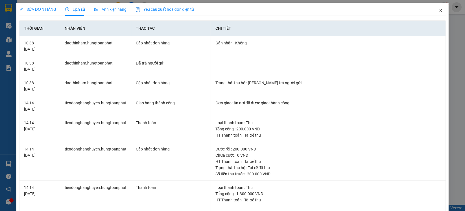
click at [437, 11] on span "Close" at bounding box center [441, 11] width 16 height 16
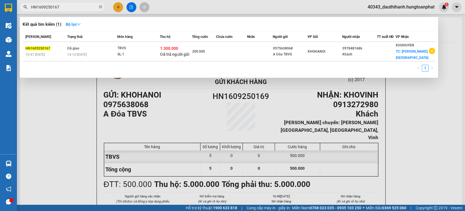
drag, startPoint x: 65, startPoint y: 8, endPoint x: 22, endPoint y: 8, distance: 43.7
click at [22, 8] on span "HN1609250167" at bounding box center [62, 7] width 85 height 8
paste input "310250114"
